Goal: Transaction & Acquisition: Purchase product/service

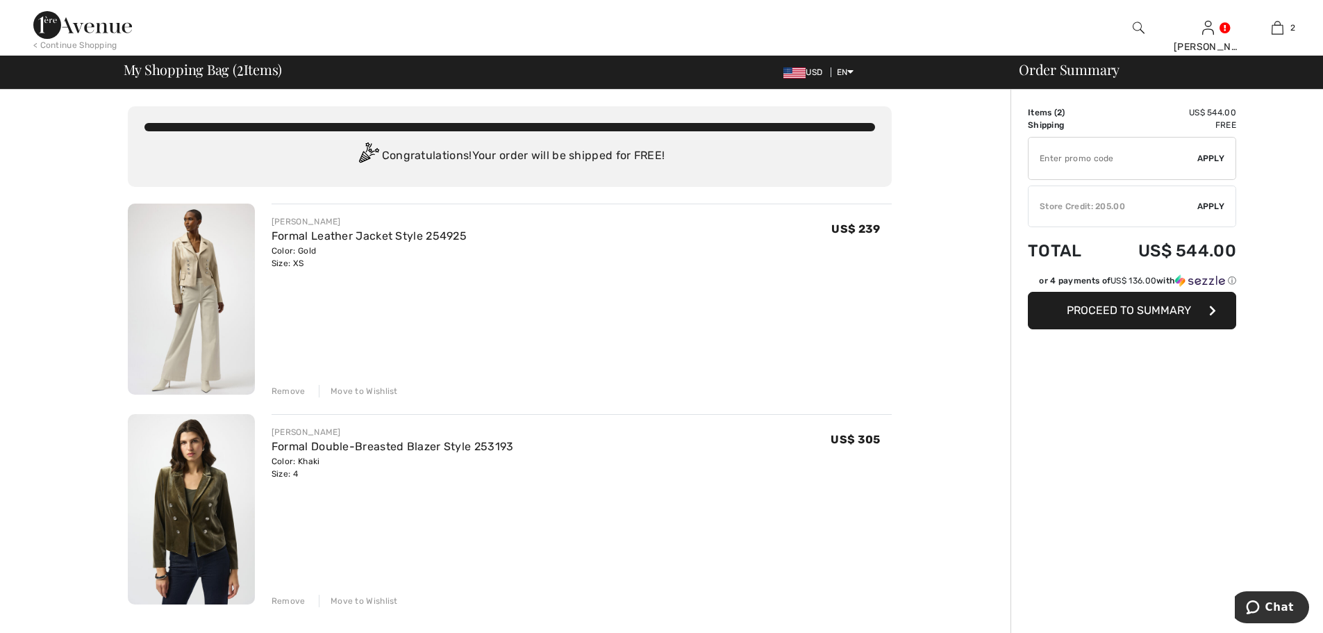
click at [292, 390] on div "Remove" at bounding box center [289, 391] width 34 height 13
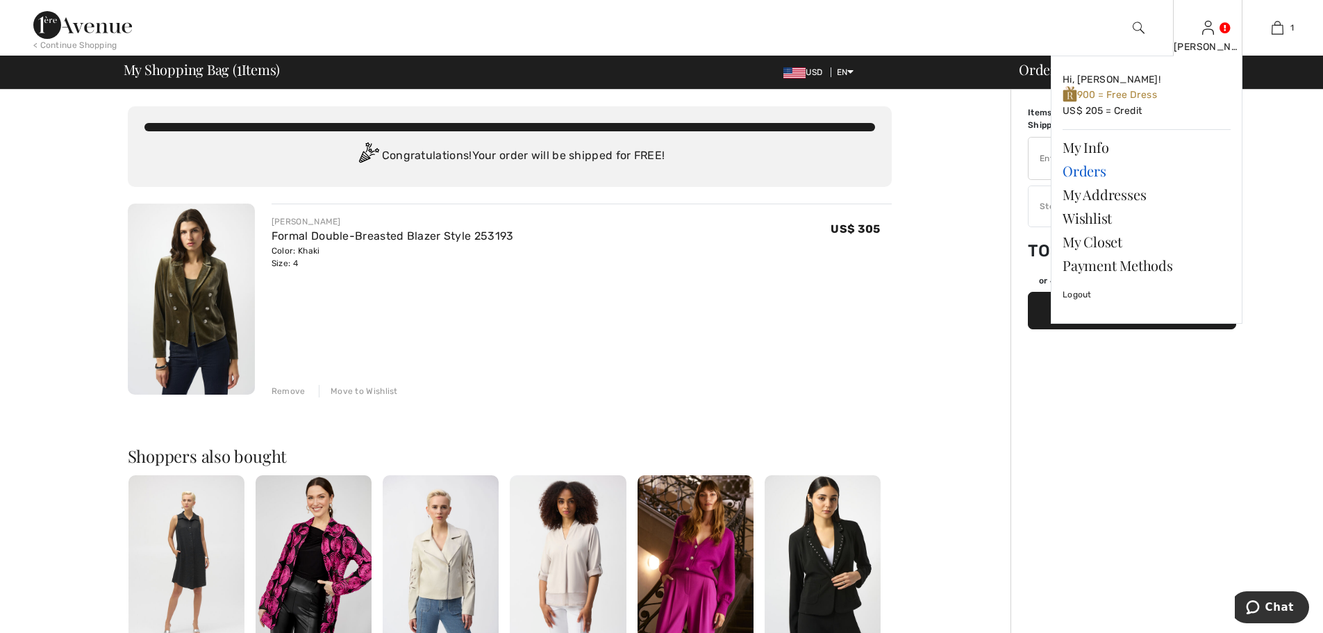
click at [1085, 173] on link "Orders" at bounding box center [1147, 171] width 168 height 24
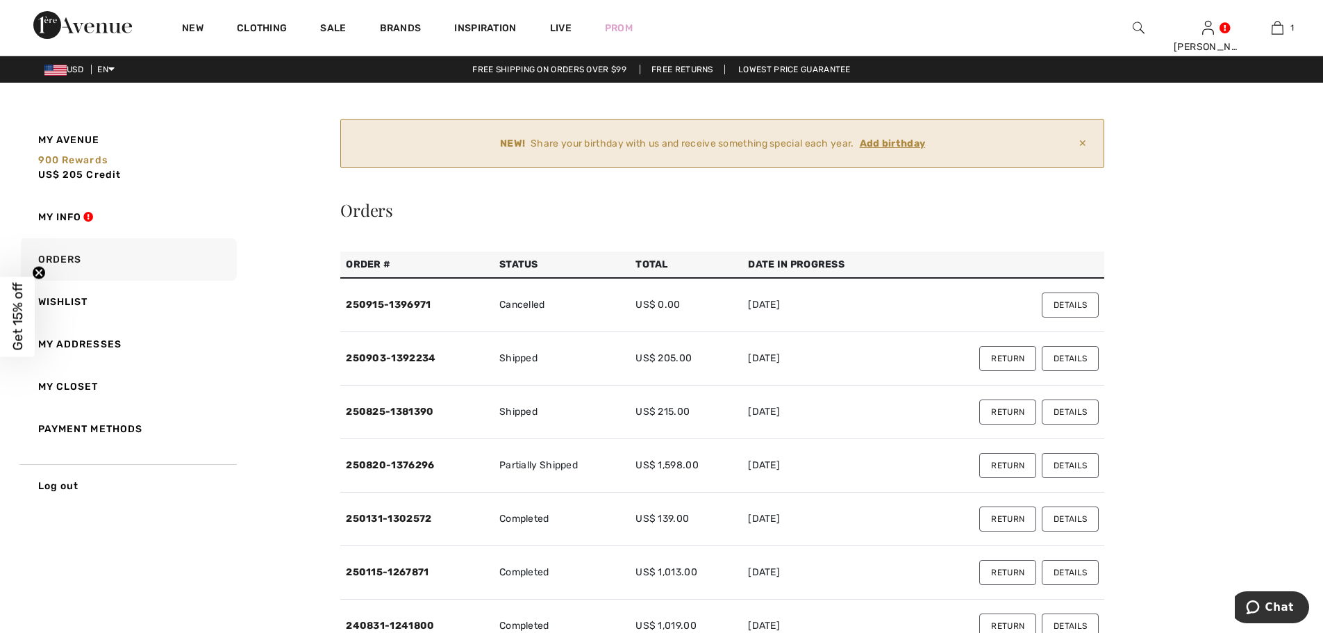
click at [1070, 467] on button "Details" at bounding box center [1070, 465] width 57 height 25
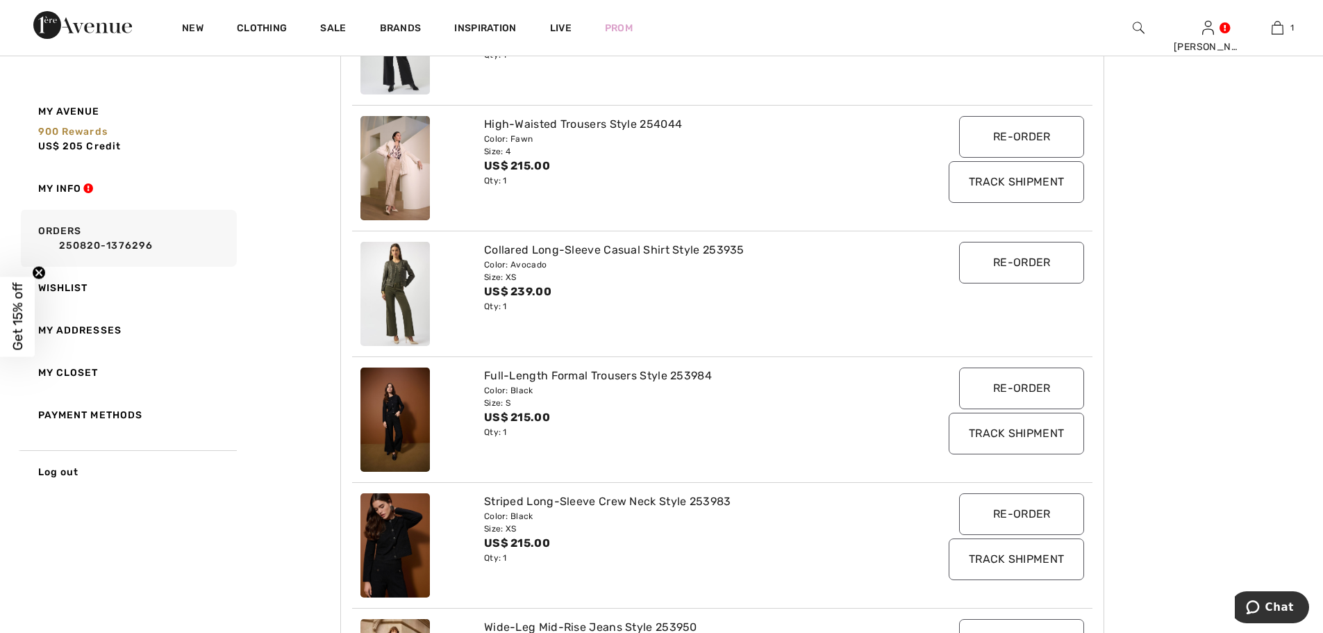
scroll to position [556, 0]
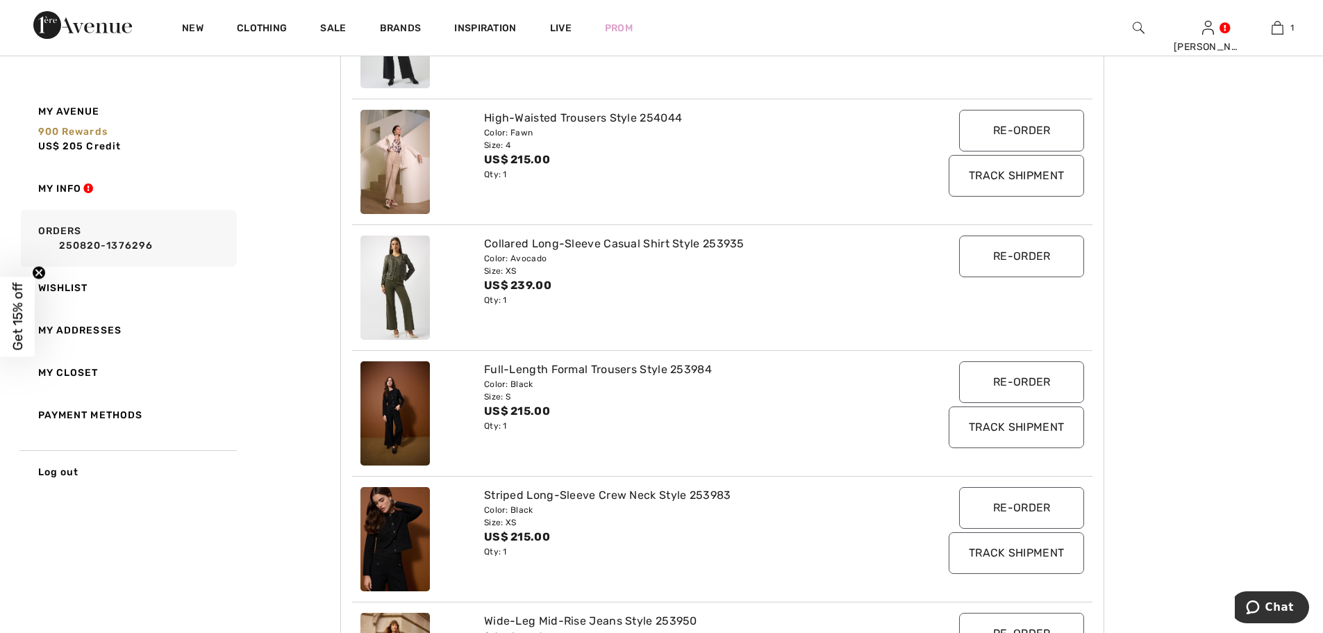
click at [407, 292] on img at bounding box center [394, 287] width 69 height 104
click at [500, 246] on div "Collared Long-Sleeve Casual Shirt Style 253935" at bounding box center [691, 243] width 415 height 17
click at [387, 266] on img at bounding box center [394, 287] width 69 height 104
click at [710, 244] on div "Collared Long-Sleeve Casual Shirt Style 253935" at bounding box center [691, 243] width 415 height 17
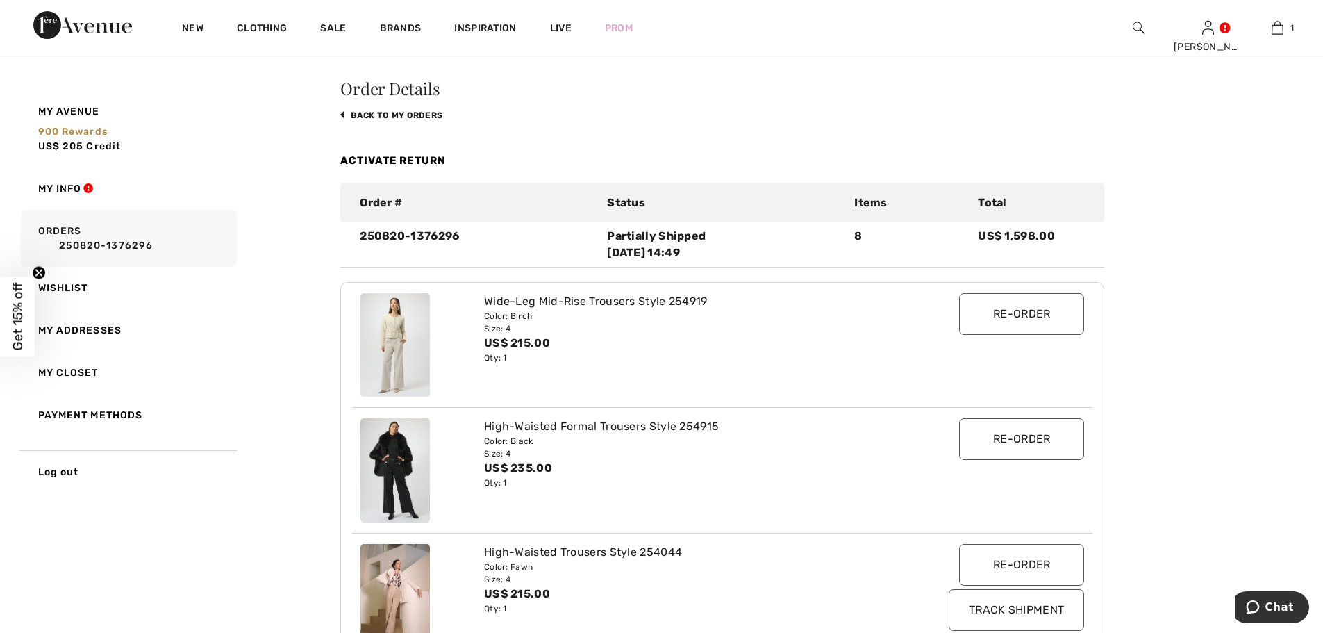
scroll to position [0, 0]
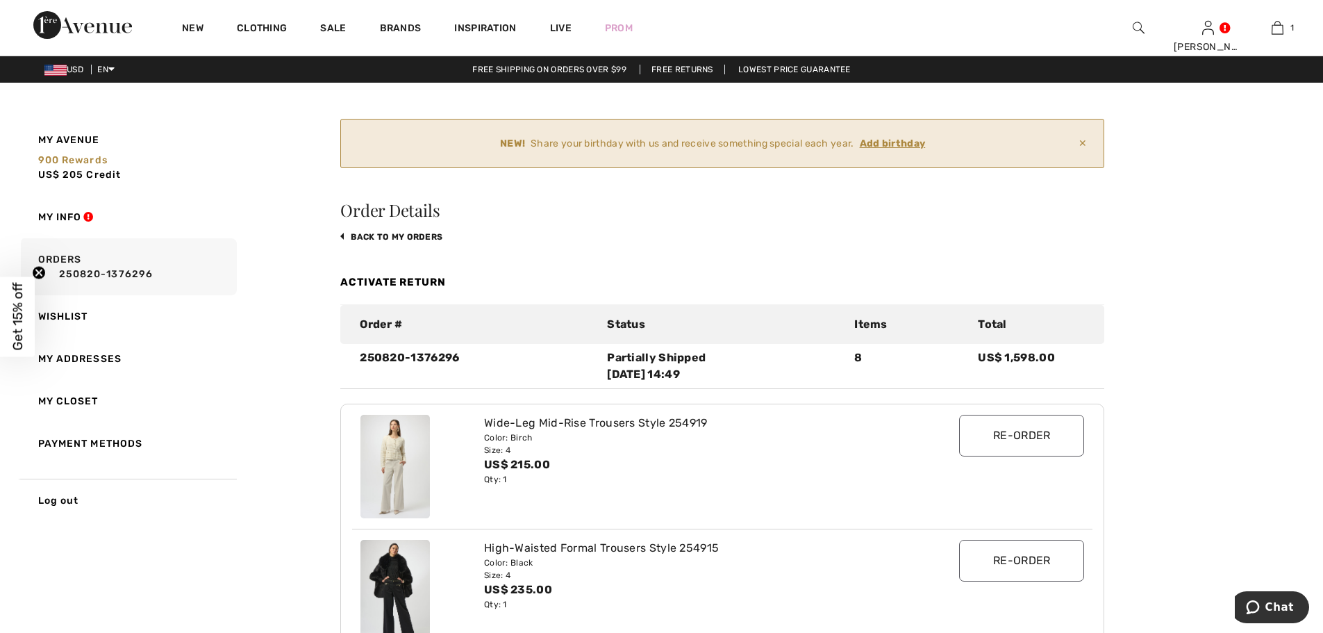
click at [892, 142] on ins "Add birthday" at bounding box center [893, 144] width 66 height 12
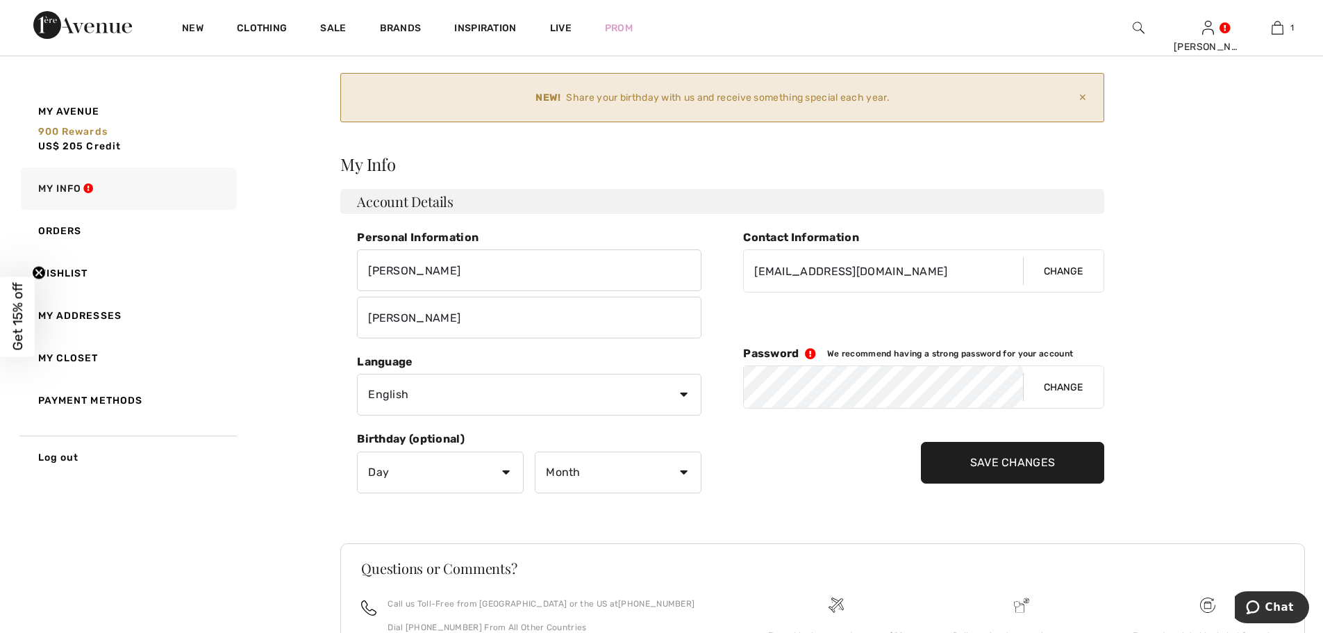
scroll to position [69, 0]
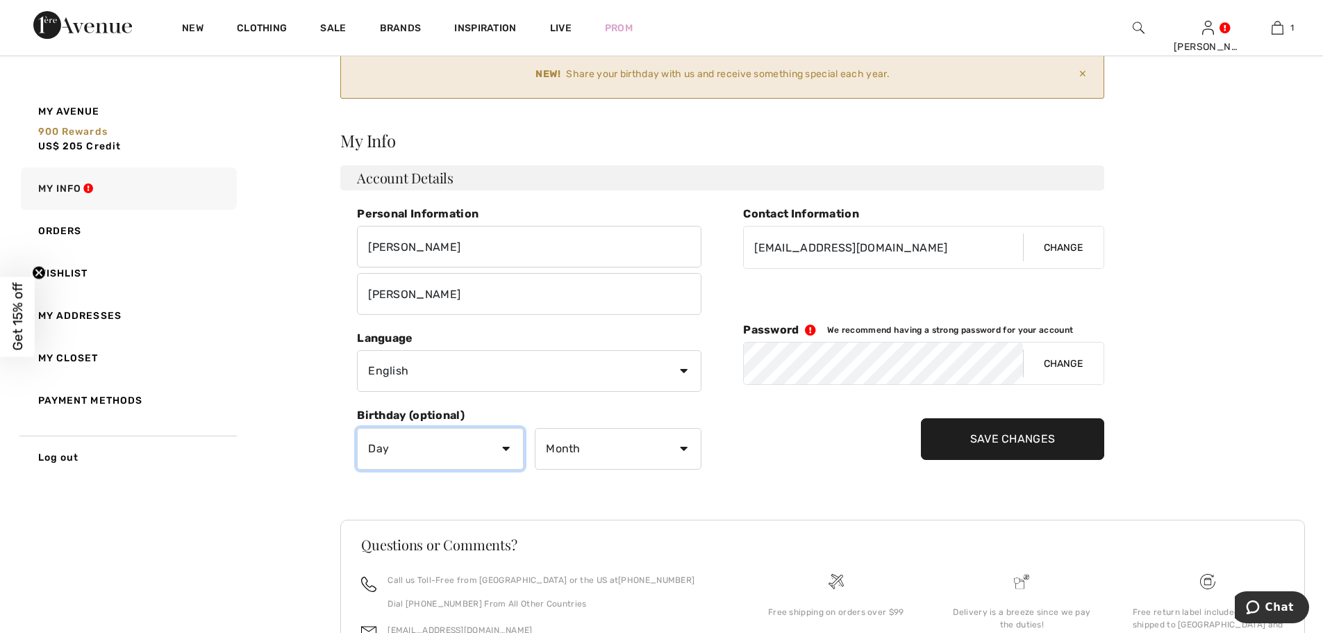
click at [477, 451] on select "Day 1 2 3 4 5 6 7 8 9 10 11 12 13 14 15 16 17 18 19 20 21 22 23 24 25 26 27 28 …" at bounding box center [440, 449] width 167 height 42
select select "15"
click at [357, 428] on select "Day 1 2 3 4 5 6 7 8 9 10 11 12 13 14 15 16 17 18 19 20 21 22 23 24 25 26 27 28 …" at bounding box center [440, 449] width 167 height 42
click at [610, 451] on select "Month January February March April May June July August September October Novem…" at bounding box center [618, 449] width 167 height 42
select select "11"
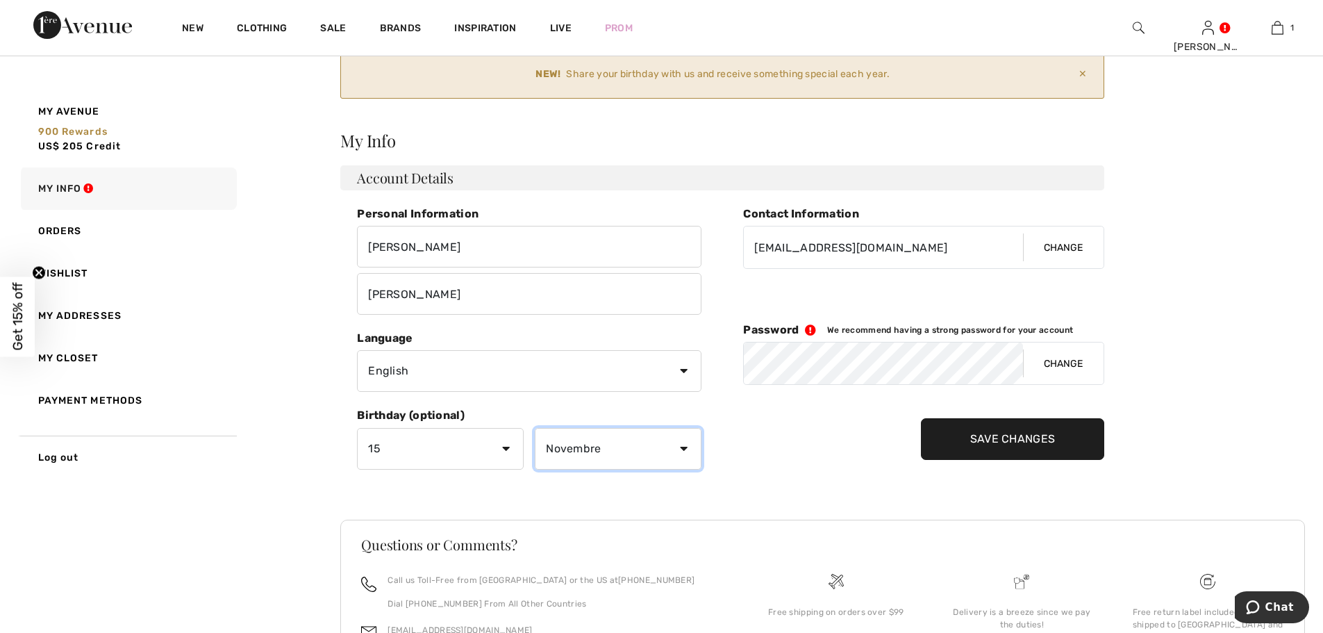
click at [535, 428] on select "Month January February March April May June July August September October Novem…" at bounding box center [618, 449] width 167 height 42
click at [969, 445] on input "Save Changes" at bounding box center [1013, 439] width 184 height 42
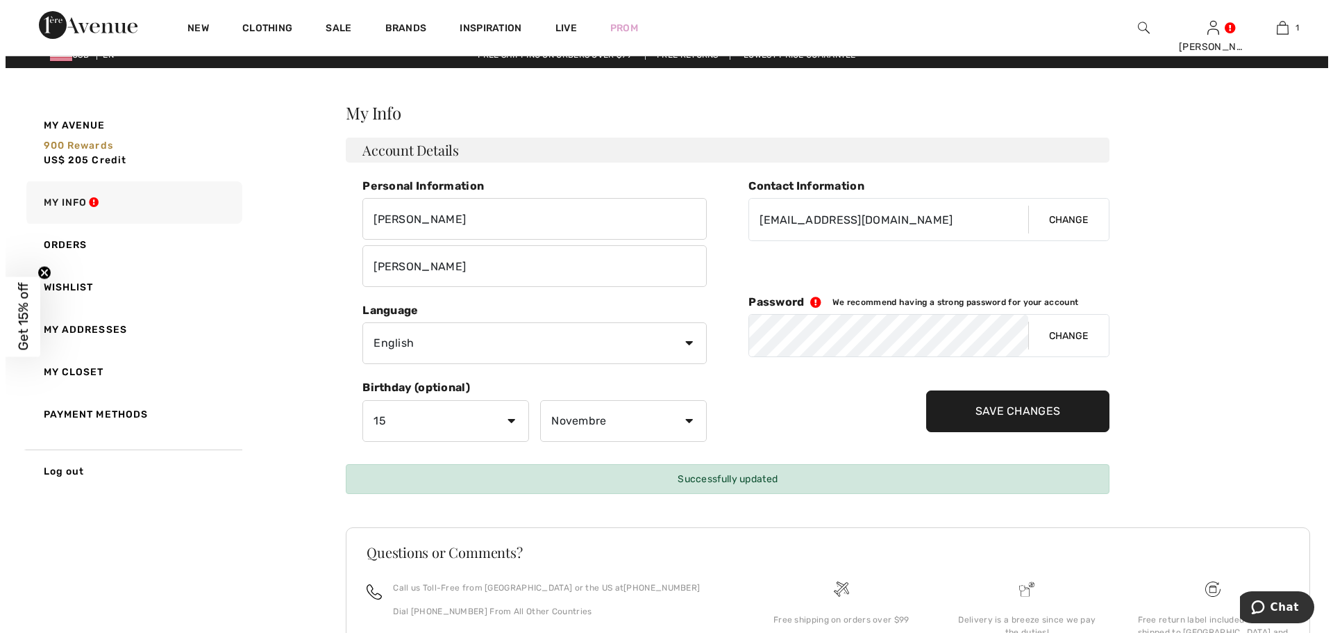
scroll to position [0, 0]
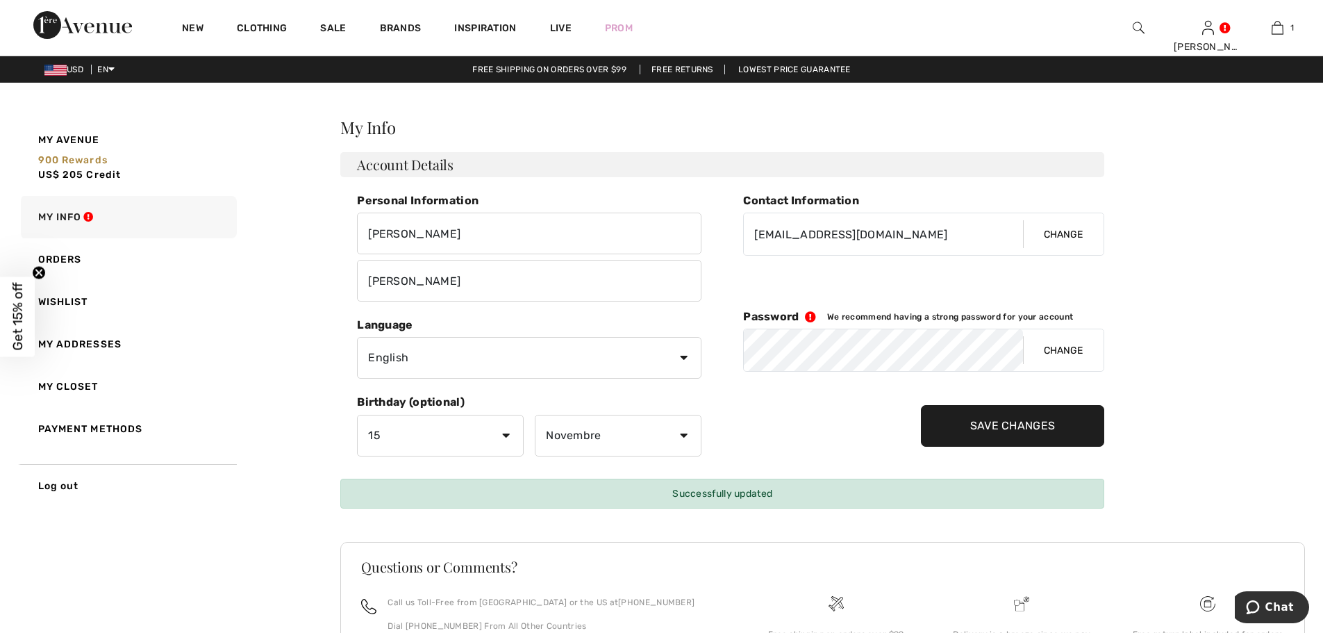
click at [1140, 27] on img at bounding box center [1139, 27] width 12 height 17
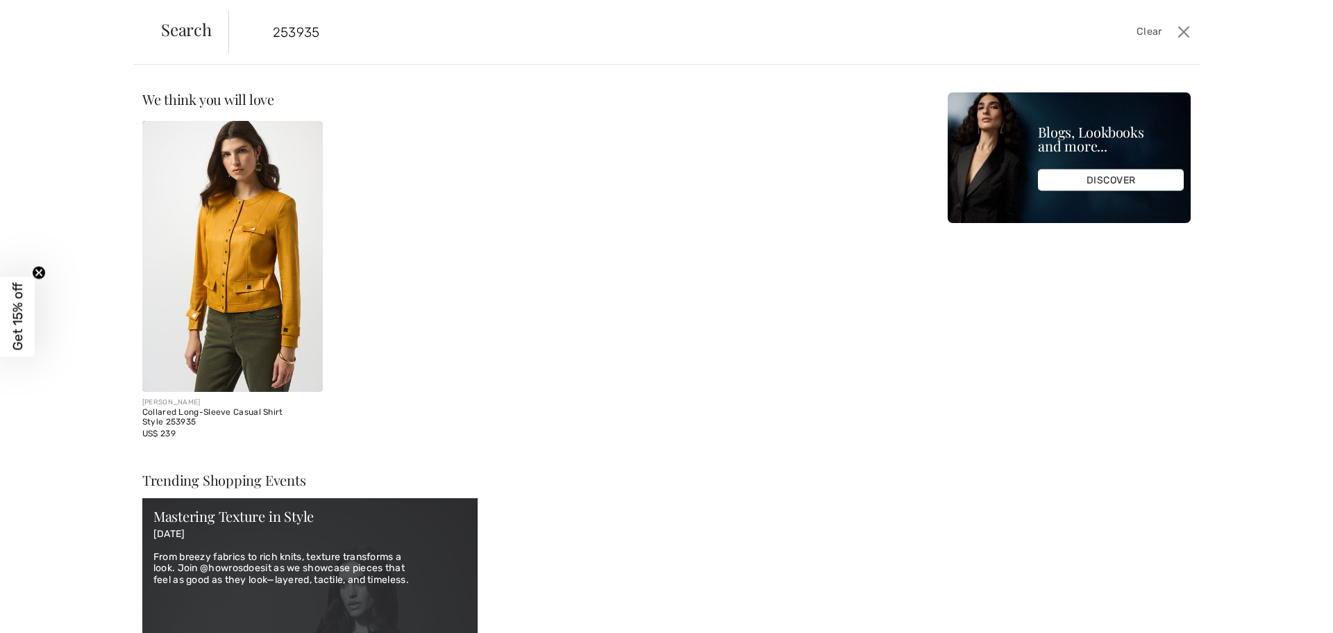
type input "253935"
click at [263, 290] on img at bounding box center [232, 256] width 181 height 271
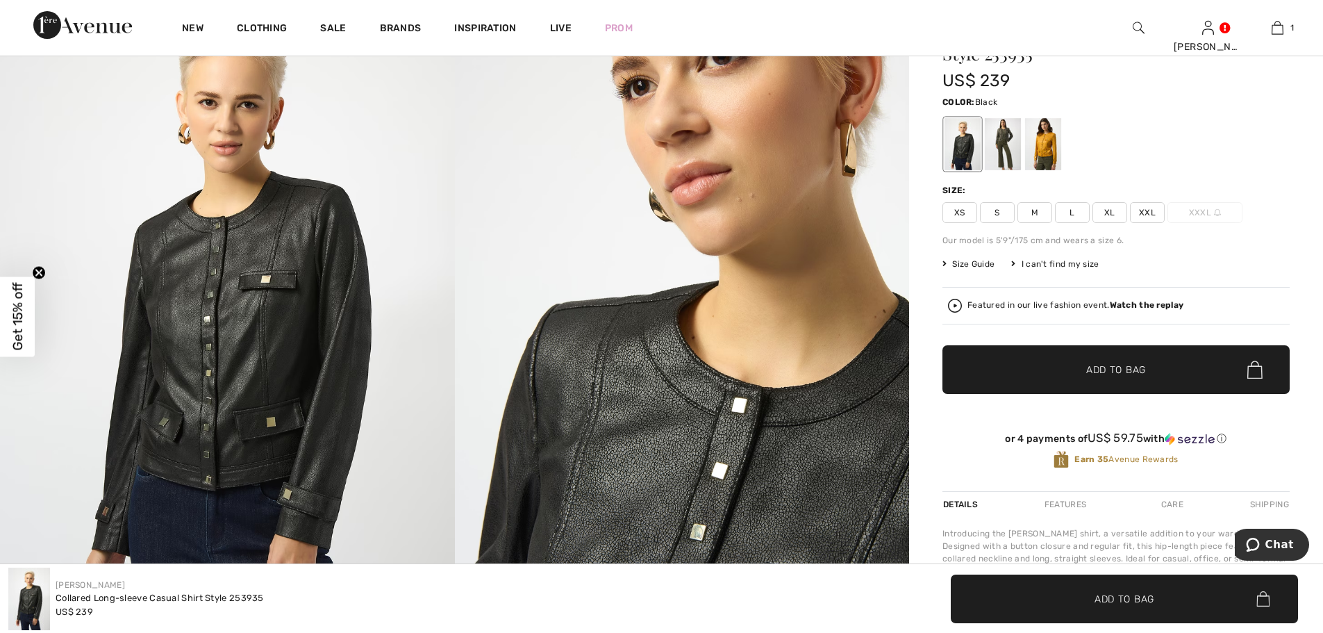
scroll to position [139, 0]
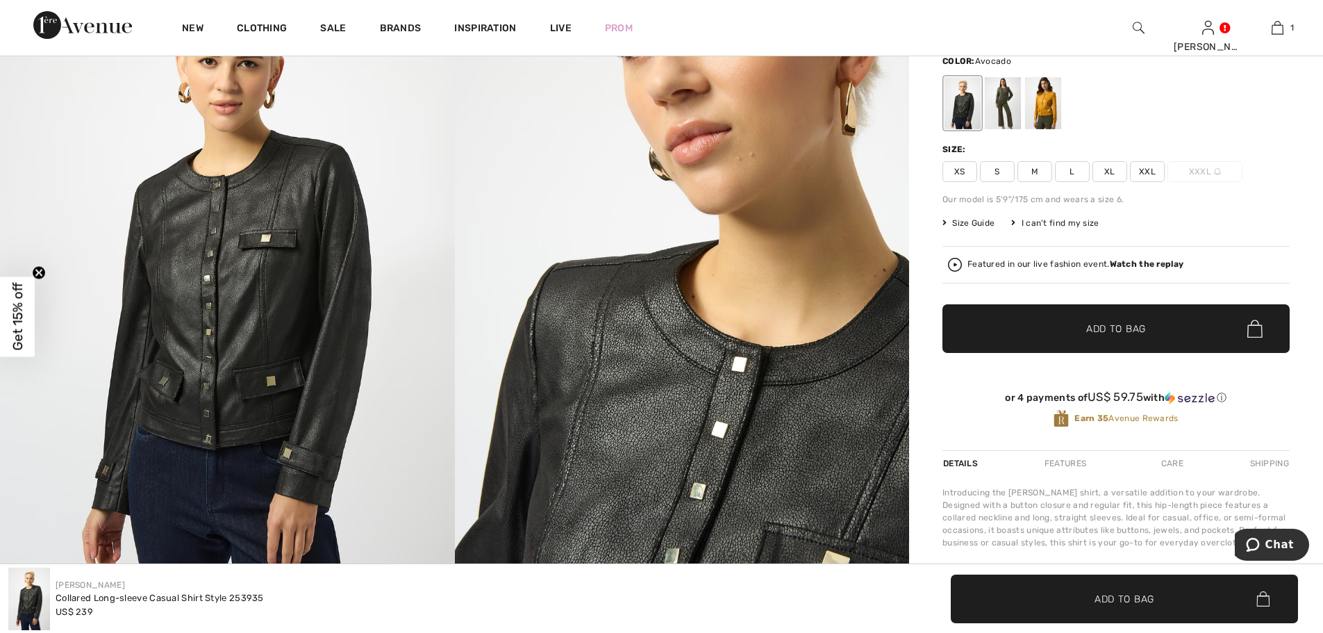
click at [1007, 102] on div at bounding box center [1003, 103] width 36 height 52
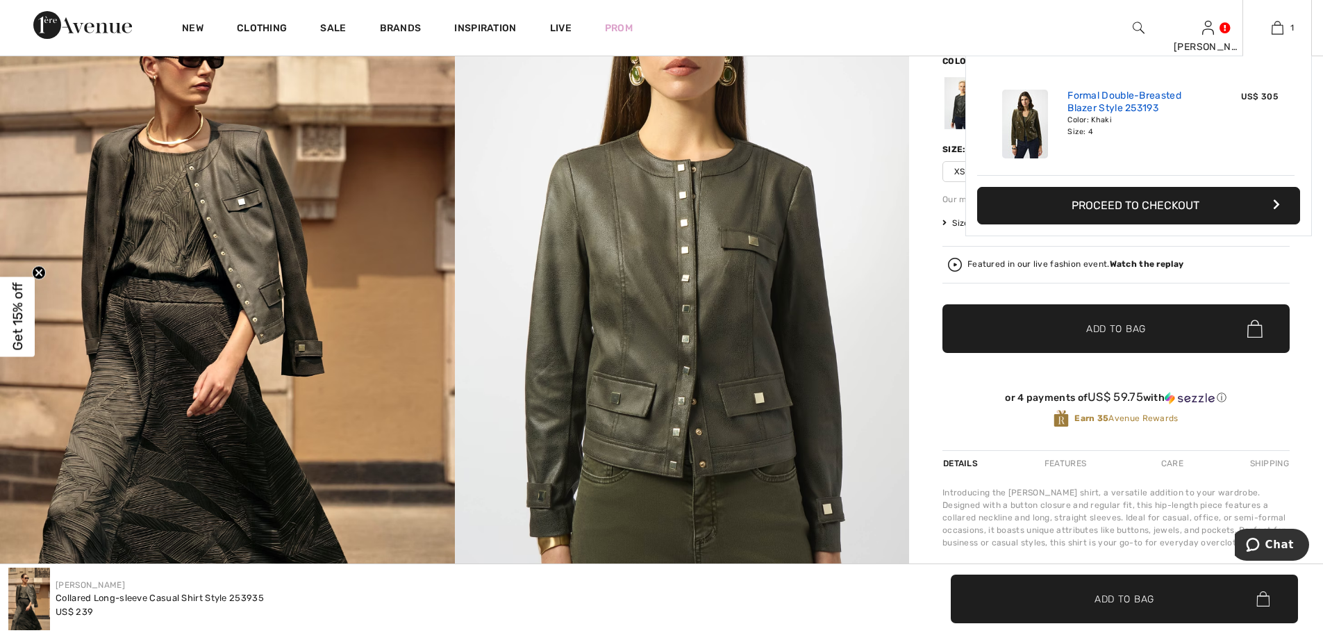
click at [1112, 104] on link "Formal Double-Breasted Blazer Style 253193" at bounding box center [1135, 102] width 137 height 25
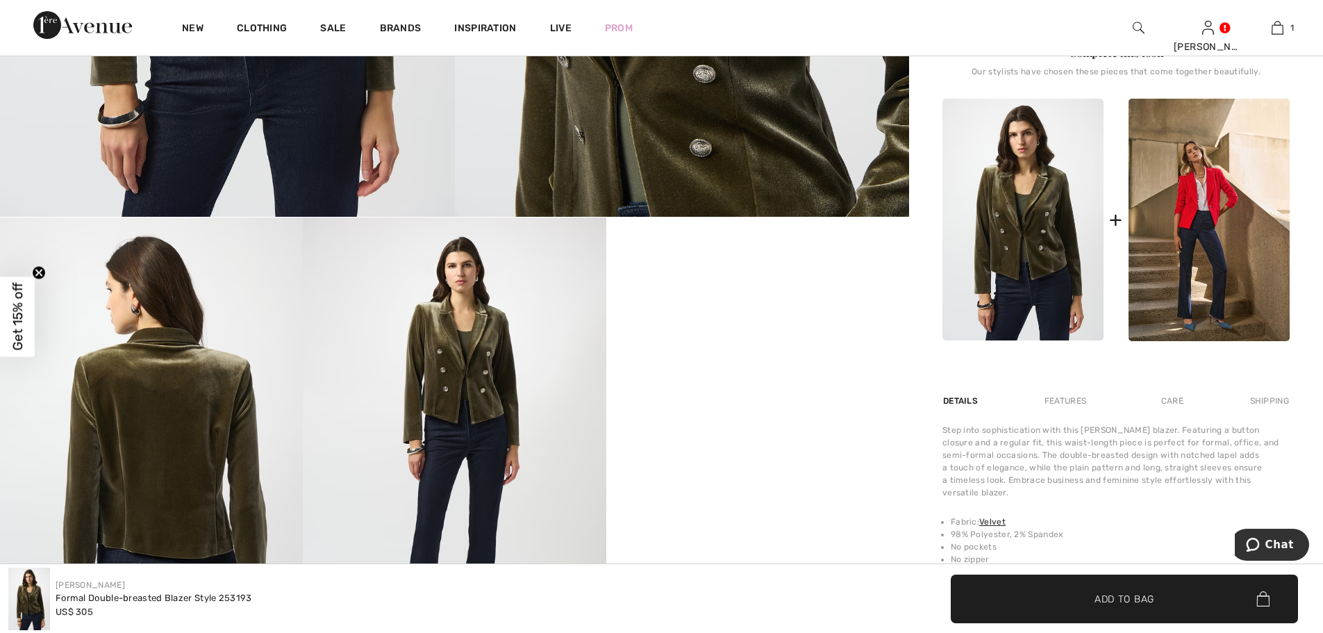
scroll to position [417, 0]
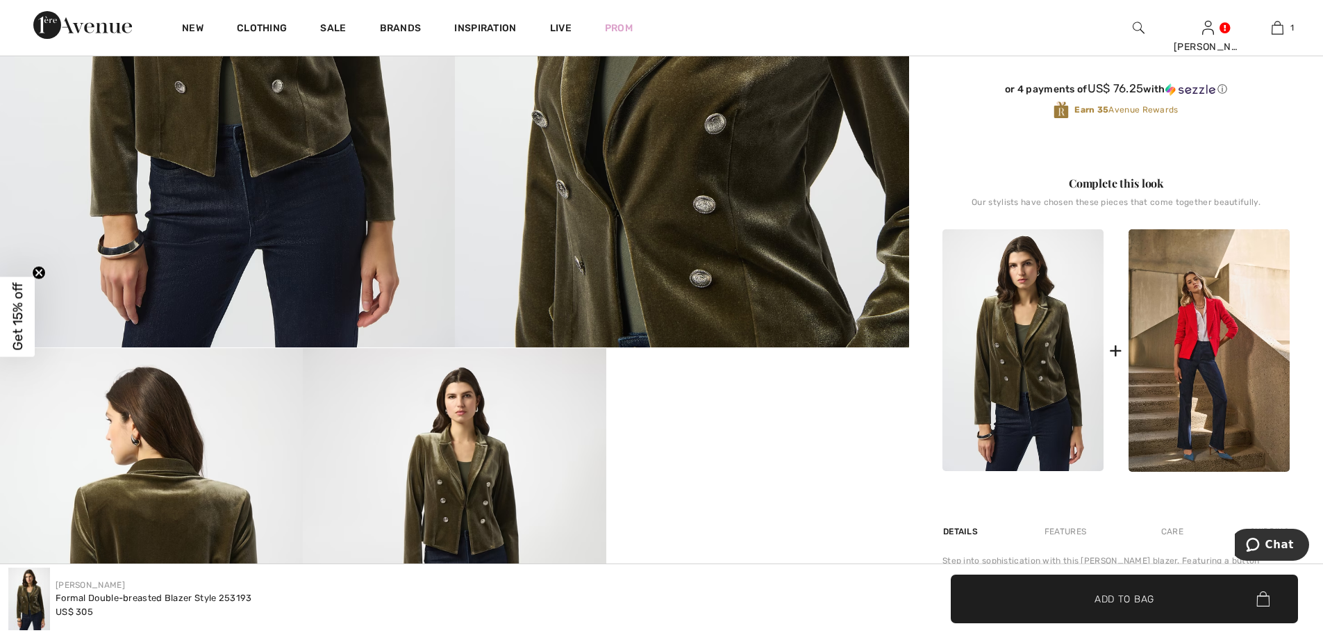
click at [1045, 347] on img at bounding box center [1022, 350] width 161 height 242
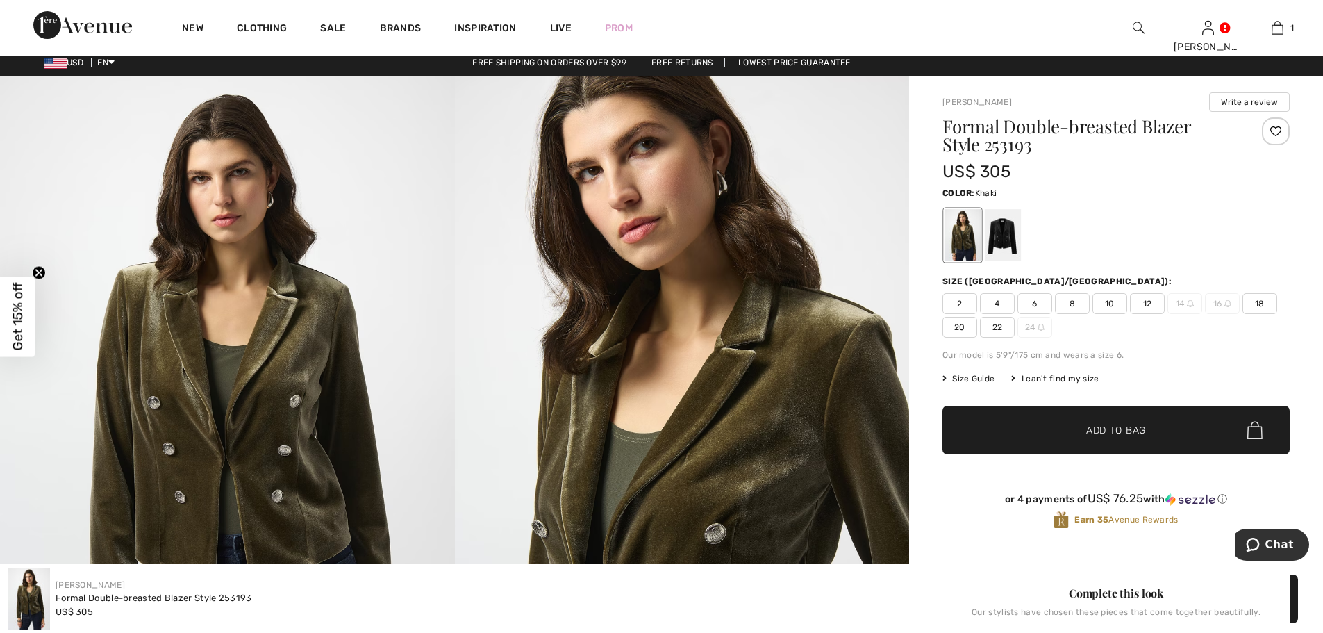
scroll to position [0, 0]
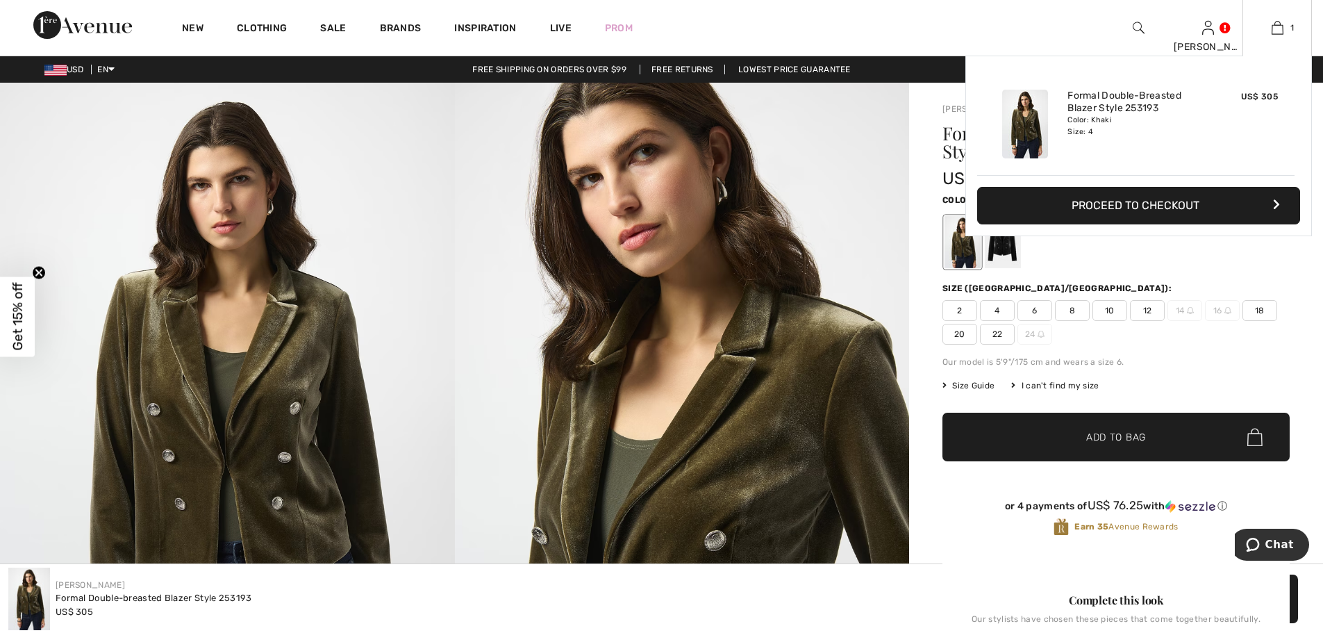
click at [1234, 204] on button "Proceed to Checkout" at bounding box center [1138, 206] width 323 height 38
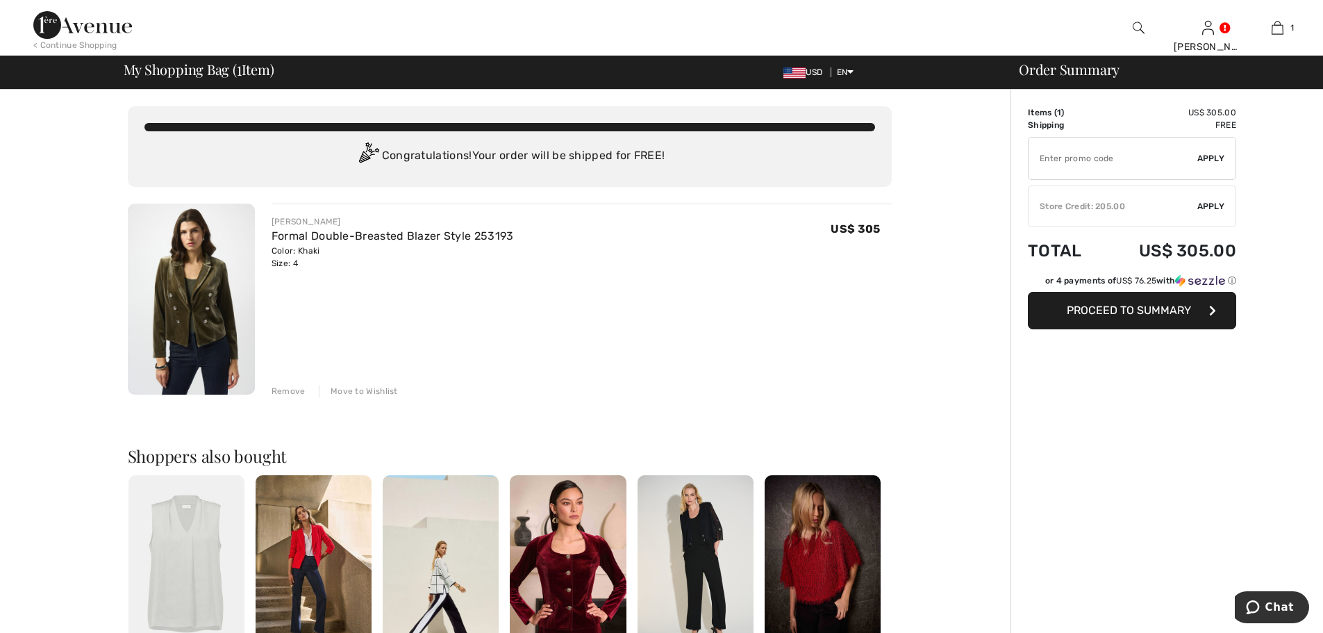
click at [1106, 304] on span "Proceed to Summary" at bounding box center [1129, 310] width 124 height 13
